Goal: Navigation & Orientation: Find specific page/section

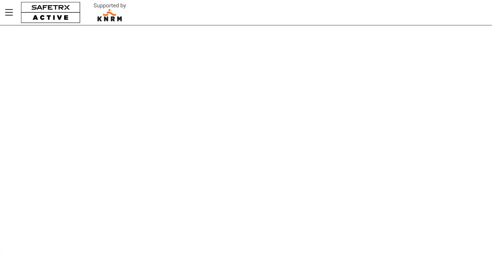
click at [109, 16] on img at bounding box center [110, 13] width 48 height 22
click at [44, 9] on button "button" at bounding box center [50, 12] width 65 height 25
click at [9, 12] on icon "Menu" at bounding box center [8, 12] width 11 height 11
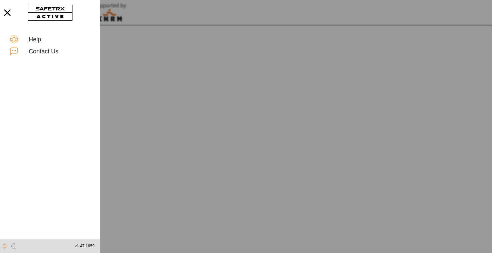
click at [143, 91] on html "Help Contact Us v1.47.1659 Contacts Privacy Preference Center When you visit an…" at bounding box center [246, 126] width 492 height 253
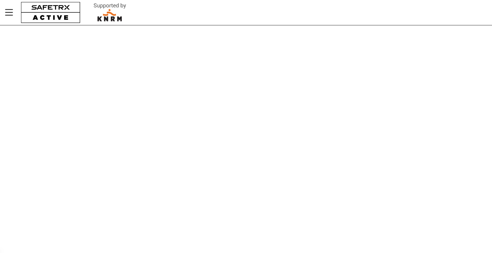
click at [102, 7] on img at bounding box center [110, 13] width 48 height 22
click at [51, 21] on button "button" at bounding box center [50, 12] width 65 height 25
